Goal: Task Accomplishment & Management: Manage account settings

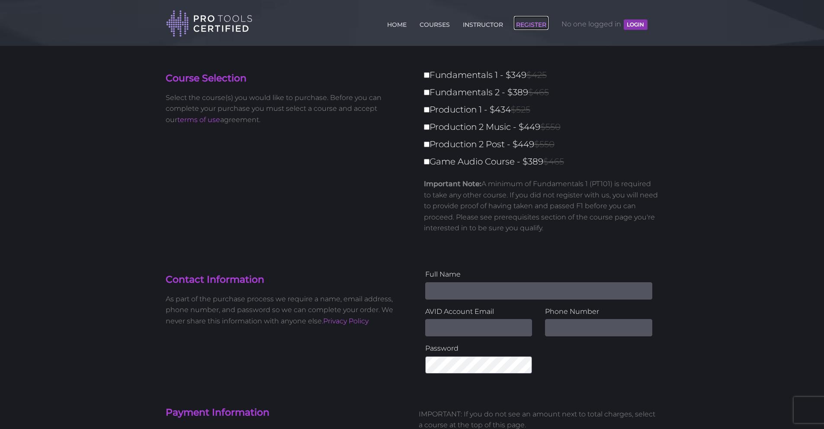
click at [534, 24] on link "REGISTER" at bounding box center [531, 23] width 35 height 14
click at [637, 27] on button "LOGIN" at bounding box center [635, 24] width 23 height 10
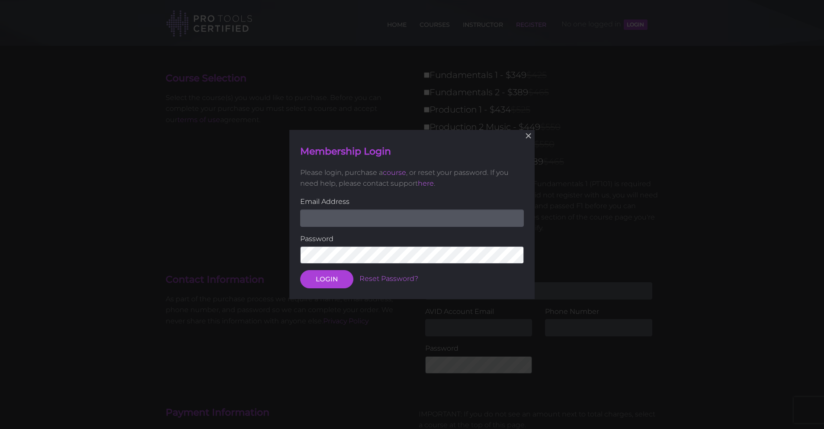
click at [377, 212] on input "email" at bounding box center [412, 217] width 224 height 17
type input "[EMAIL_ADDRESS][DOMAIN_NAME]"
click at [300, 270] on button "LOGIN" at bounding box center [326, 279] width 53 height 18
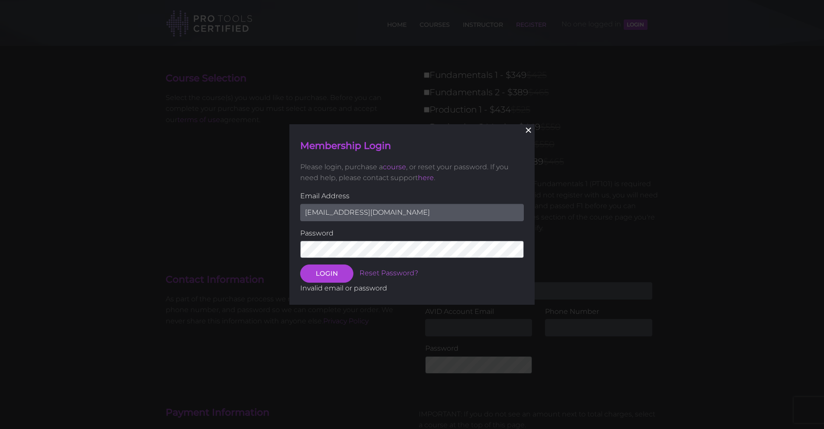
click at [531, 133] on button "×" at bounding box center [528, 130] width 19 height 19
